Goal: Transaction & Acquisition: Book appointment/travel/reservation

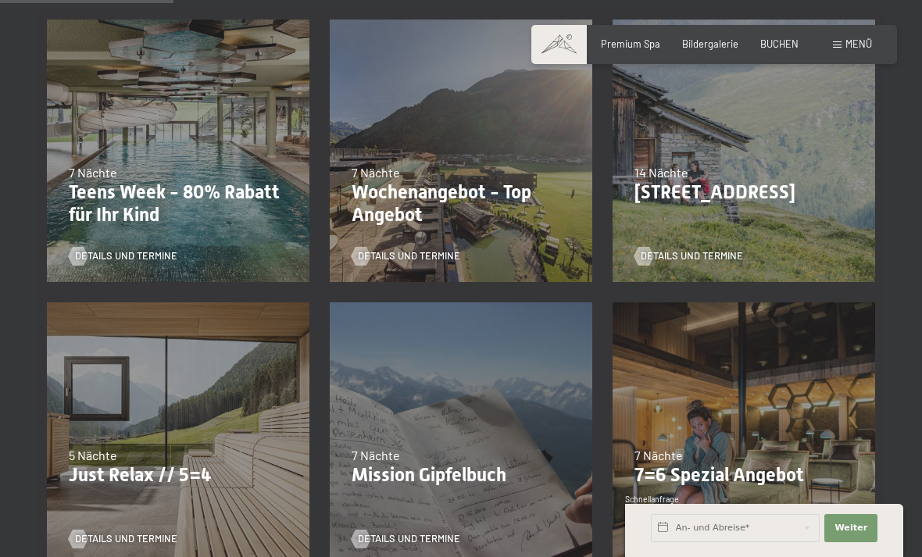
click at [206, 464] on p "Just Relax // 5=4" at bounding box center [178, 475] width 219 height 23
click at [127, 532] on span "Details und Termine" at bounding box center [126, 539] width 102 height 14
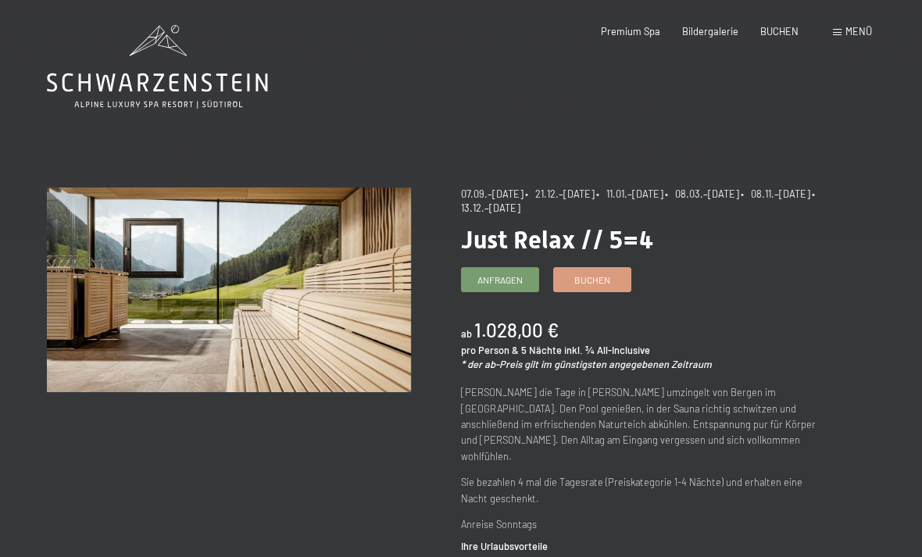
click at [739, 193] on span "• 08.03.–27.03.2026" at bounding box center [702, 194] width 74 height 13
click at [739, 195] on span "• 08.03.–27.03.2026" at bounding box center [702, 194] width 74 height 13
click at [846, 34] on span "Menü" at bounding box center [859, 31] width 27 height 13
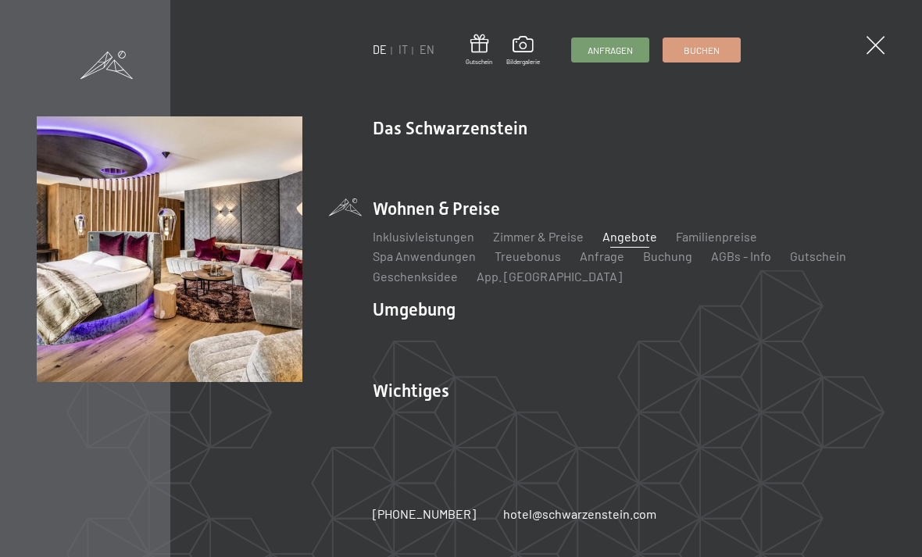
click at [524, 236] on link "Zimmer & Preise" at bounding box center [538, 236] width 91 height 15
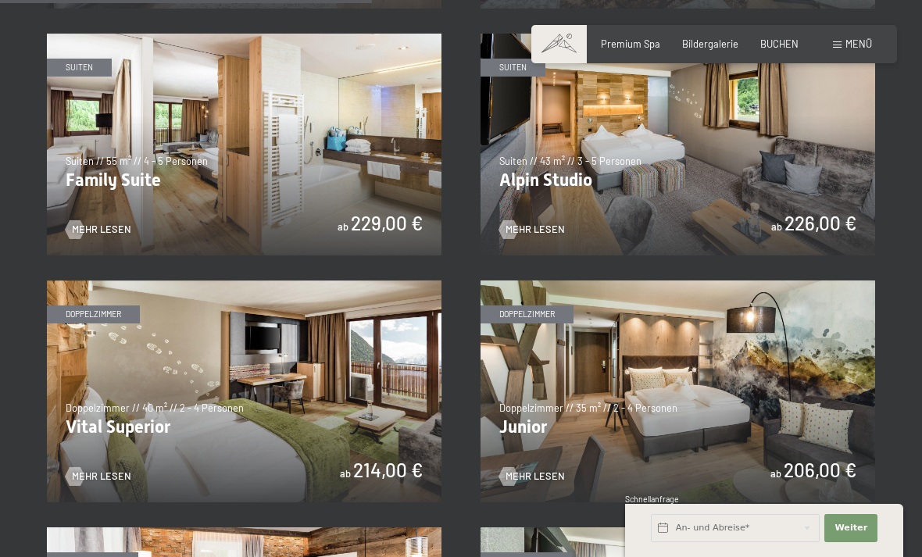
scroll to position [1541, 0]
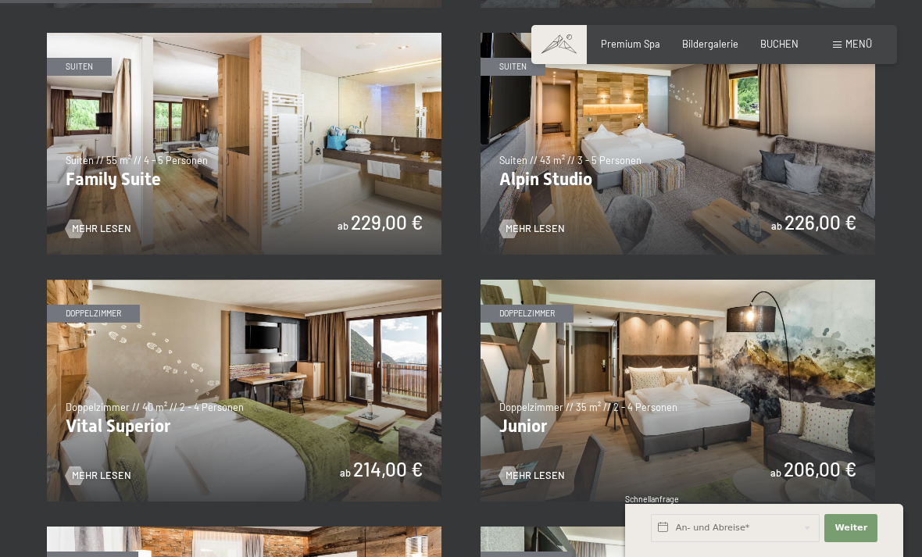
click at [721, 456] on img at bounding box center [678, 391] width 395 height 222
